Goal: Check status

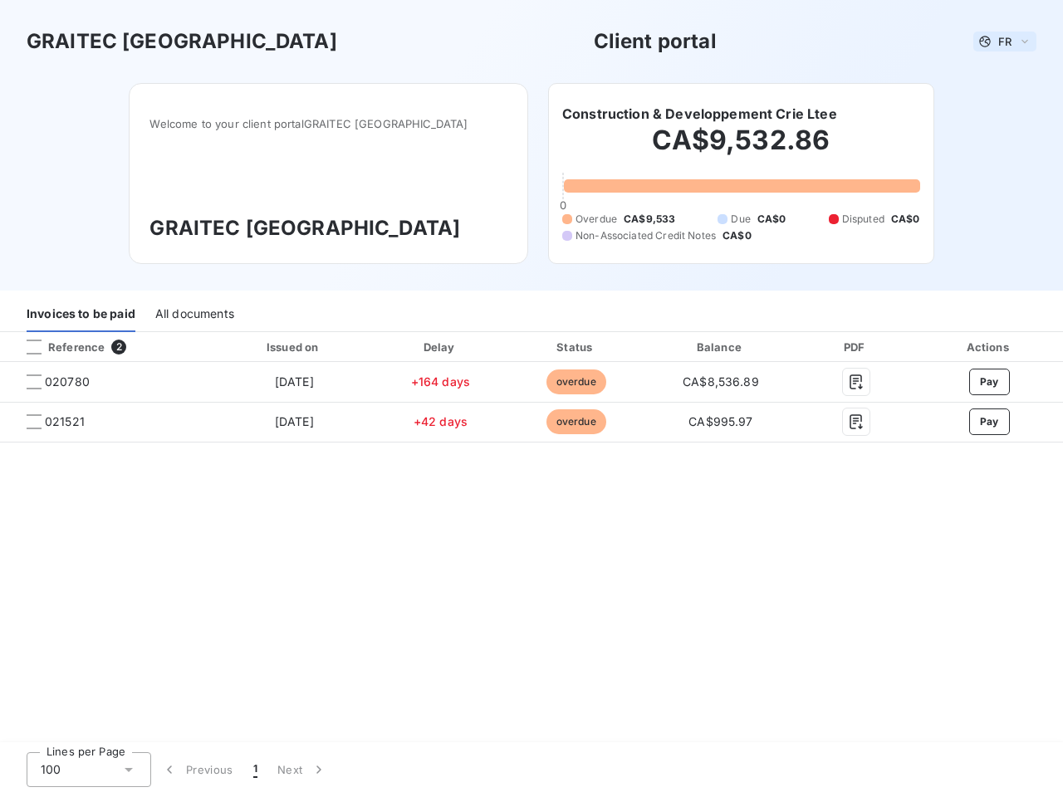
click at [1005, 42] on span "FR" at bounding box center [1004, 41] width 13 height 13
click at [699, 114] on h6 "Construction & Developpement Crie Ltee" at bounding box center [699, 114] width 275 height 20
click at [81, 315] on div "Invoices to be paid" at bounding box center [81, 314] width 109 height 35
click at [193, 315] on div "All documents" at bounding box center [194, 314] width 79 height 35
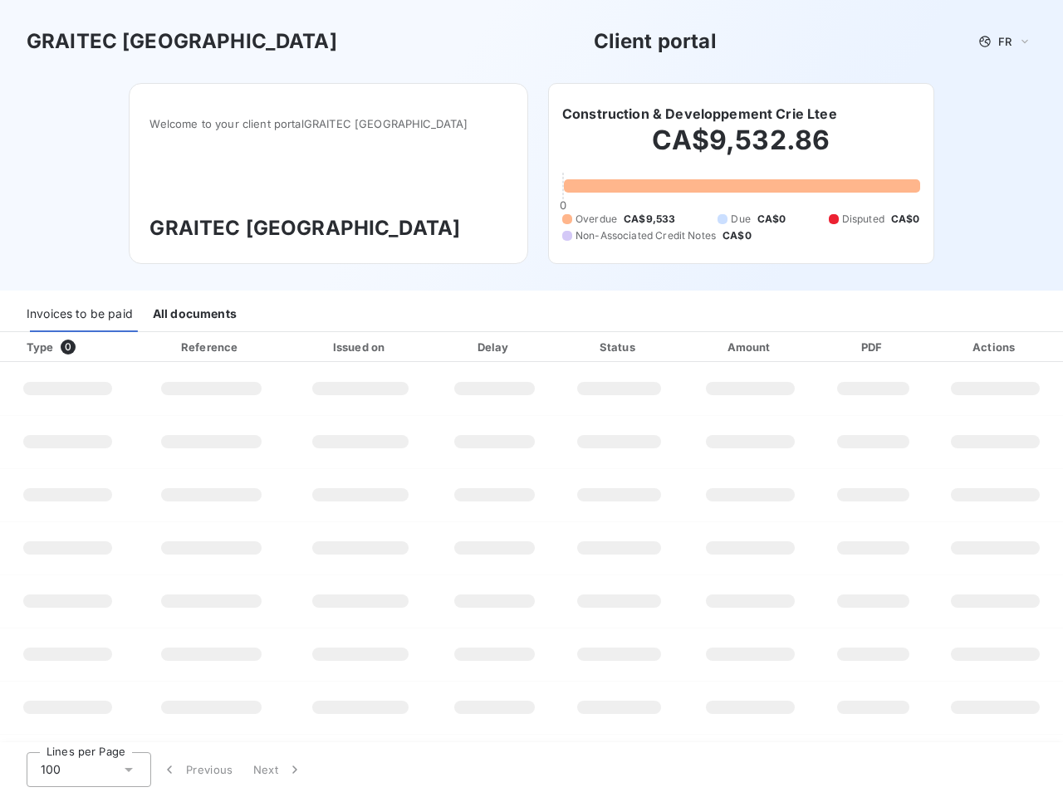
click at [106, 347] on div at bounding box center [100, 347] width 17 height 17
click at [34, 347] on div "Type 0" at bounding box center [74, 347] width 115 height 17
click at [293, 347] on div "Issued on" at bounding box center [360, 347] width 139 height 17
click at [440, 347] on div "Delay" at bounding box center [494, 347] width 115 height 17
click at [575, 347] on div "Status" at bounding box center [619, 347] width 120 height 17
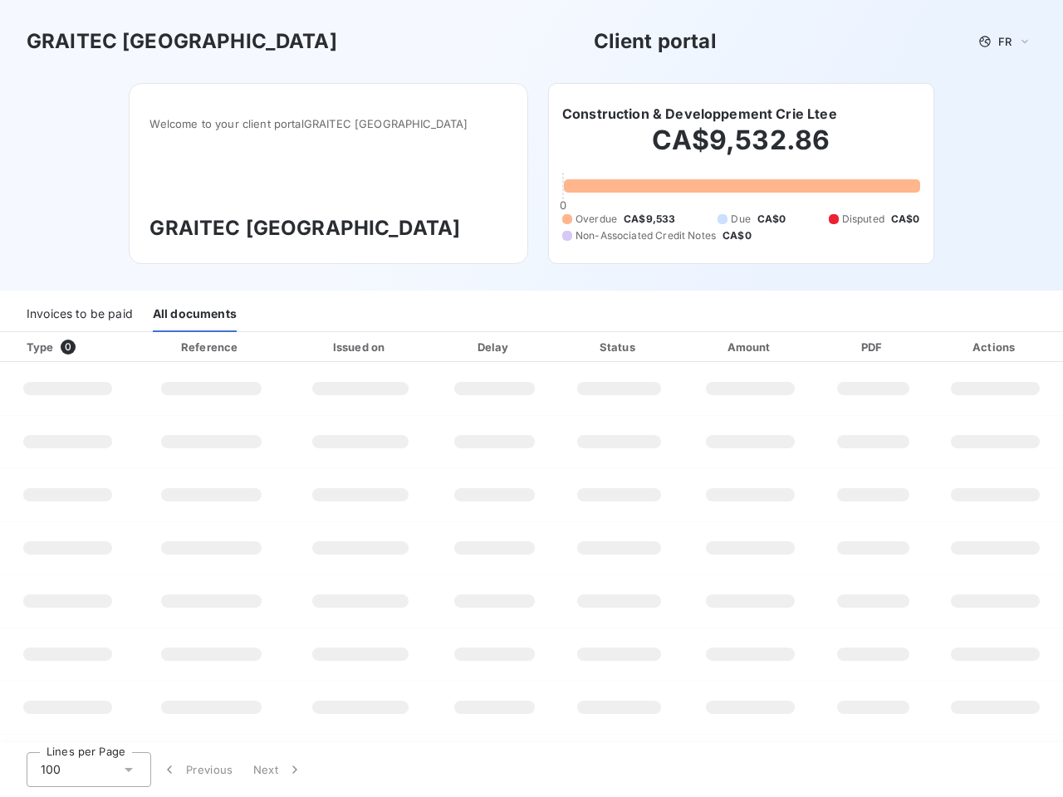
click at [721, 347] on div "Amount" at bounding box center [751, 347] width 130 height 17
